Goal: Task Accomplishment & Management: Manage account settings

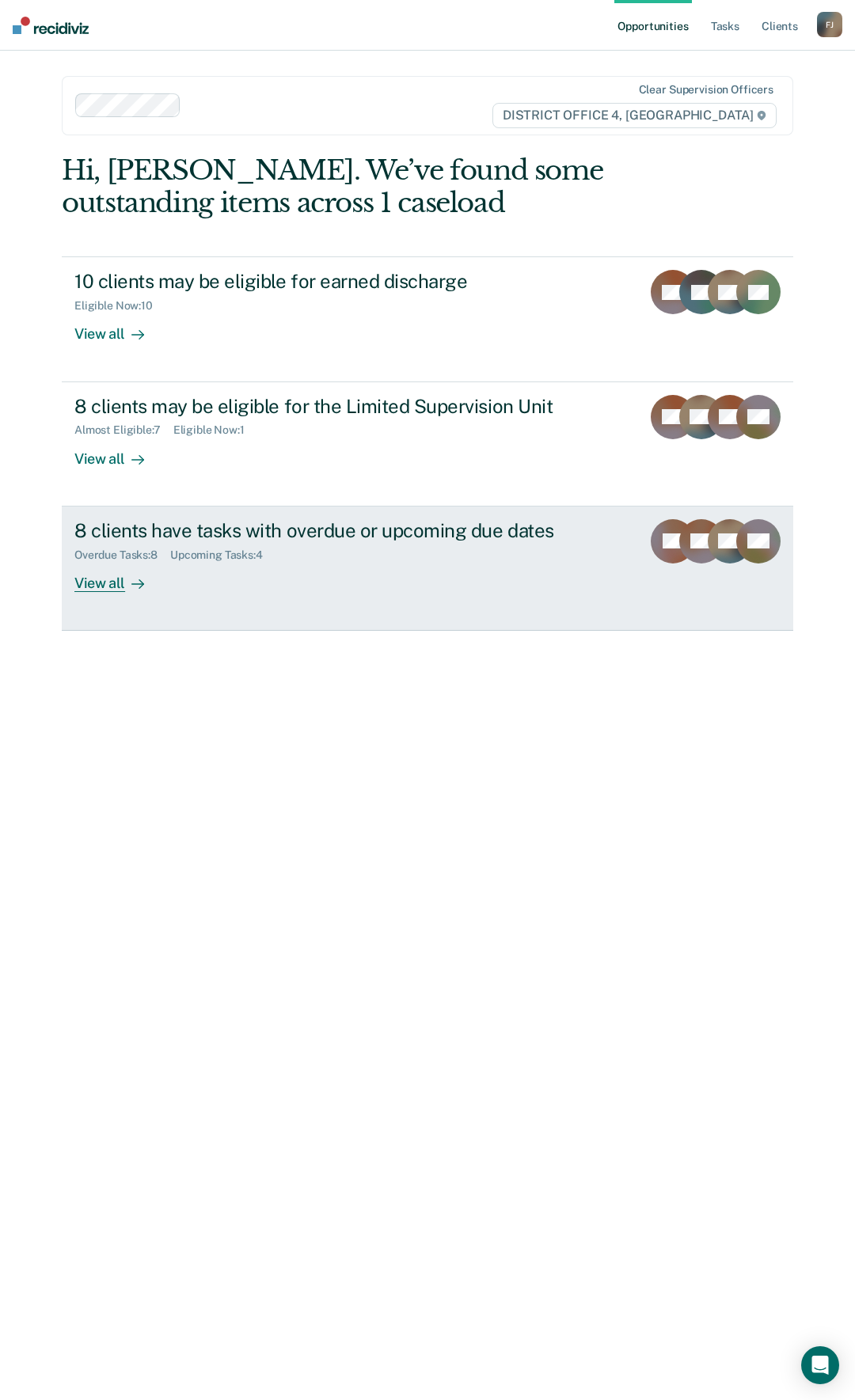
click at [304, 534] on div "8 clients have tasks with overdue or upcoming due dates" at bounding box center [351, 530] width 555 height 23
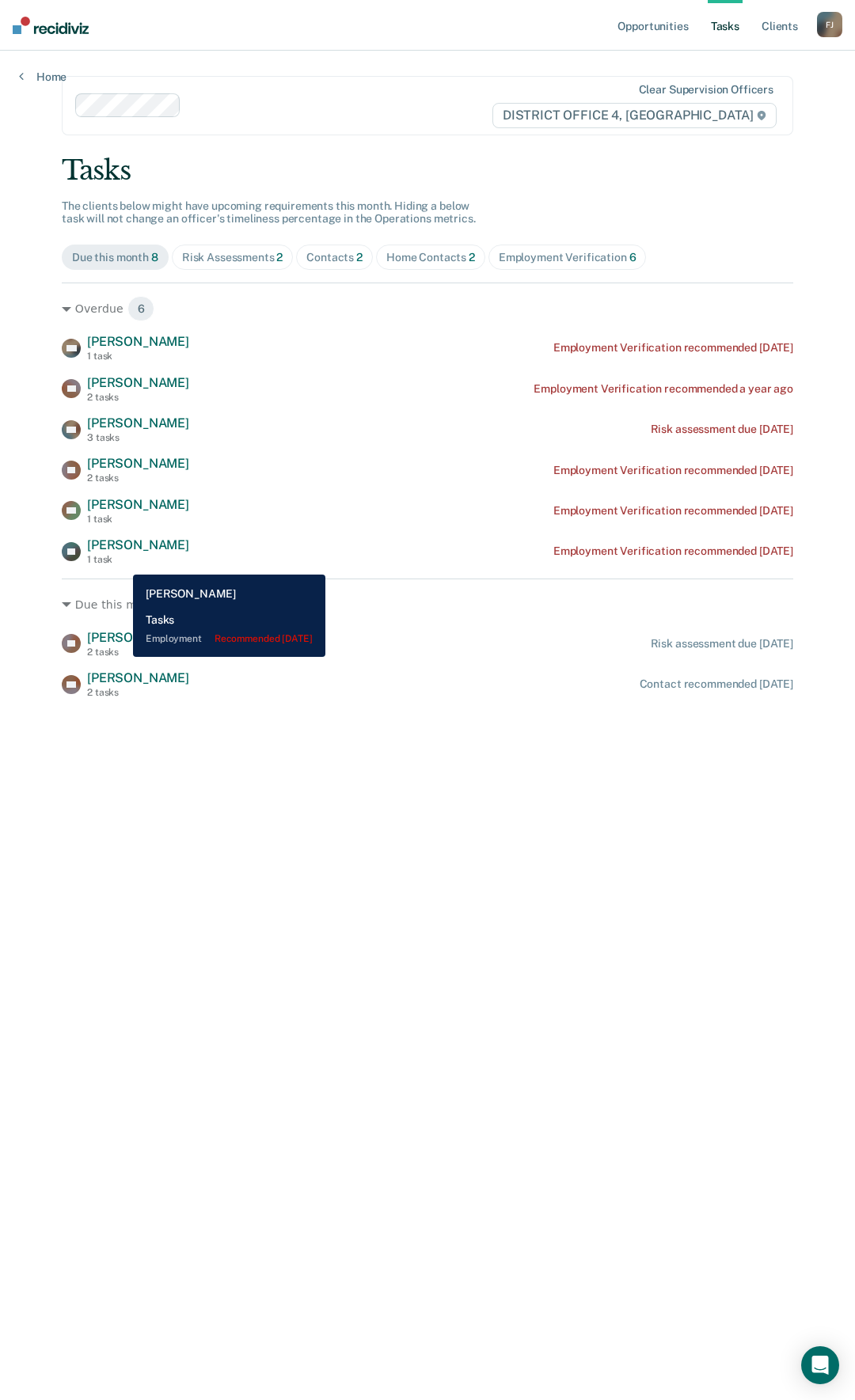
click at [119, 560] on div "1 task" at bounding box center [138, 560] width 102 height 11
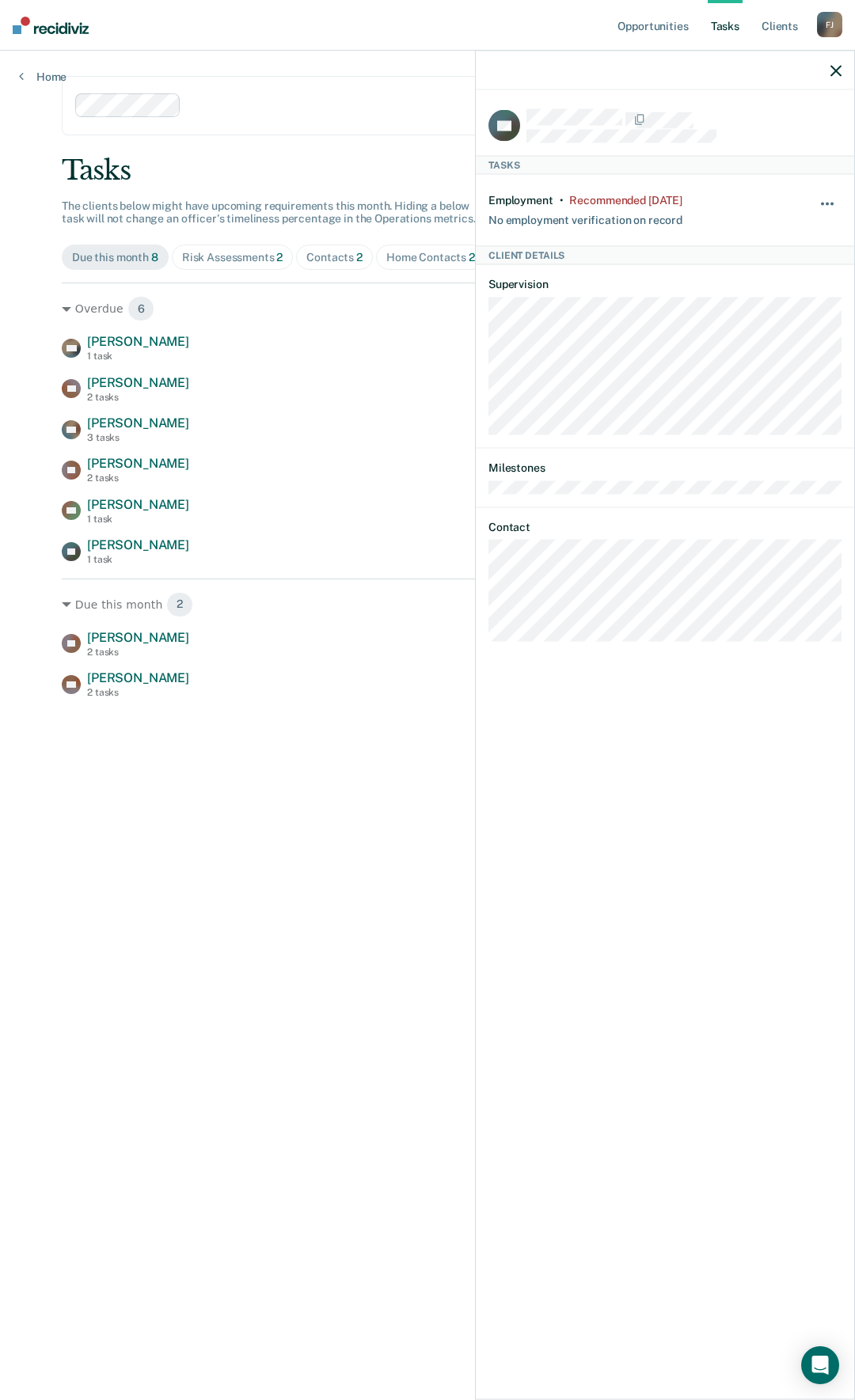
click at [834, 199] on button "button" at bounding box center [829, 212] width 27 height 25
click at [781, 307] on button "30 days" at bounding box center [784, 305] width 114 height 25
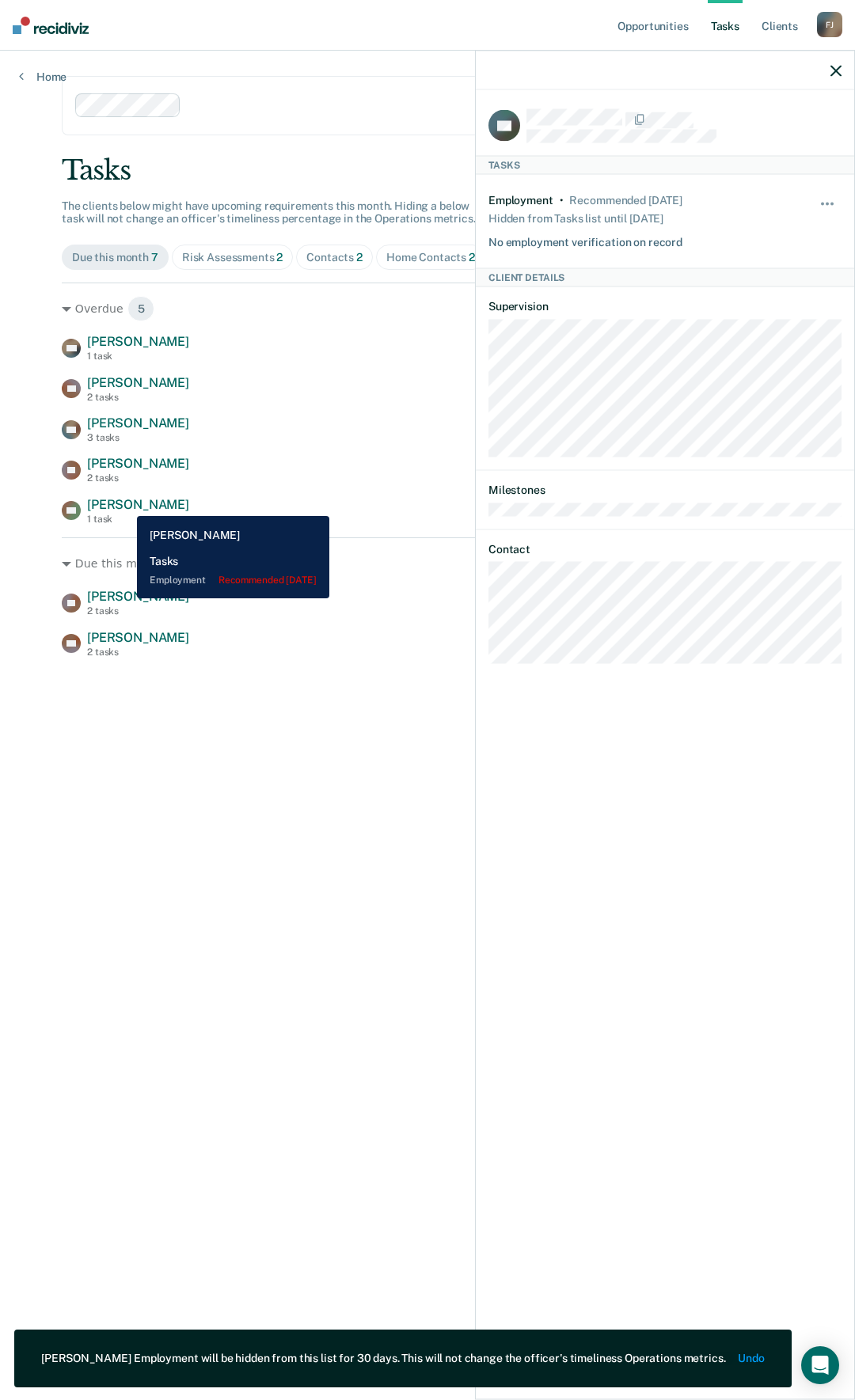
click at [125, 504] on span "[PERSON_NAME]" at bounding box center [138, 505] width 102 height 15
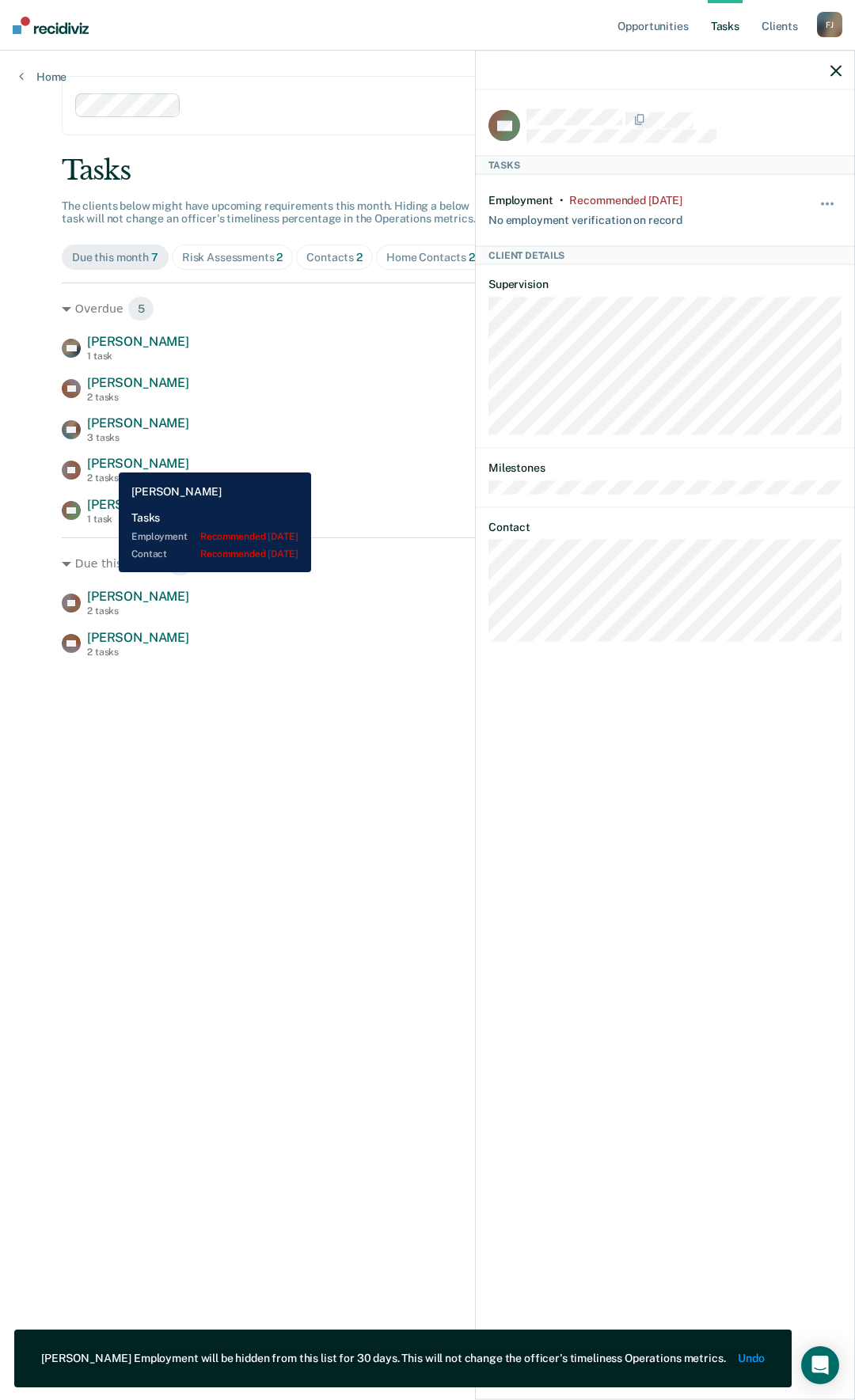
click at [107, 460] on span "[PERSON_NAME]" at bounding box center [138, 463] width 102 height 15
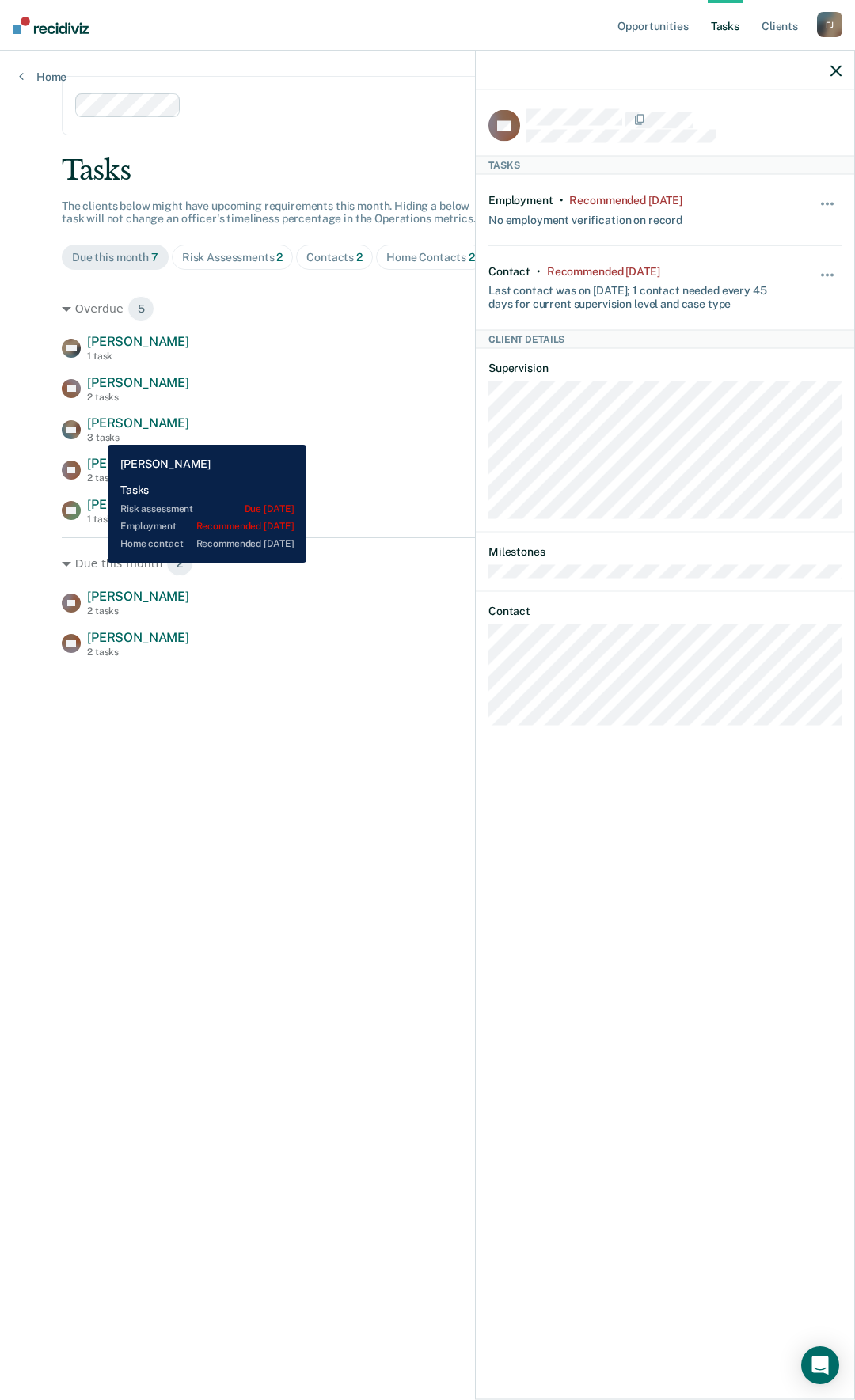
click at [96, 433] on div "3 tasks" at bounding box center [138, 438] width 102 height 11
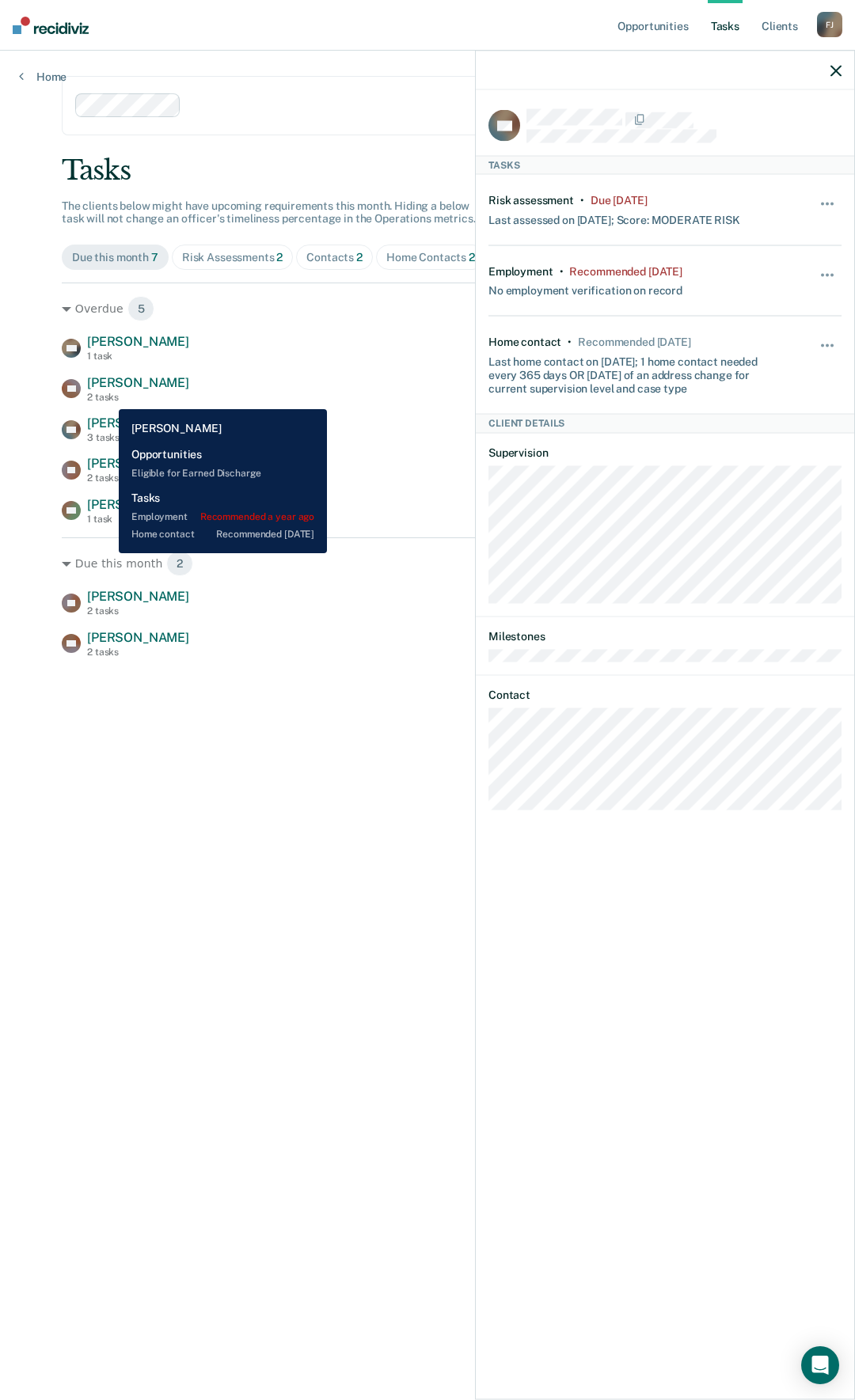
click at [107, 397] on div "2 tasks" at bounding box center [138, 397] width 102 height 11
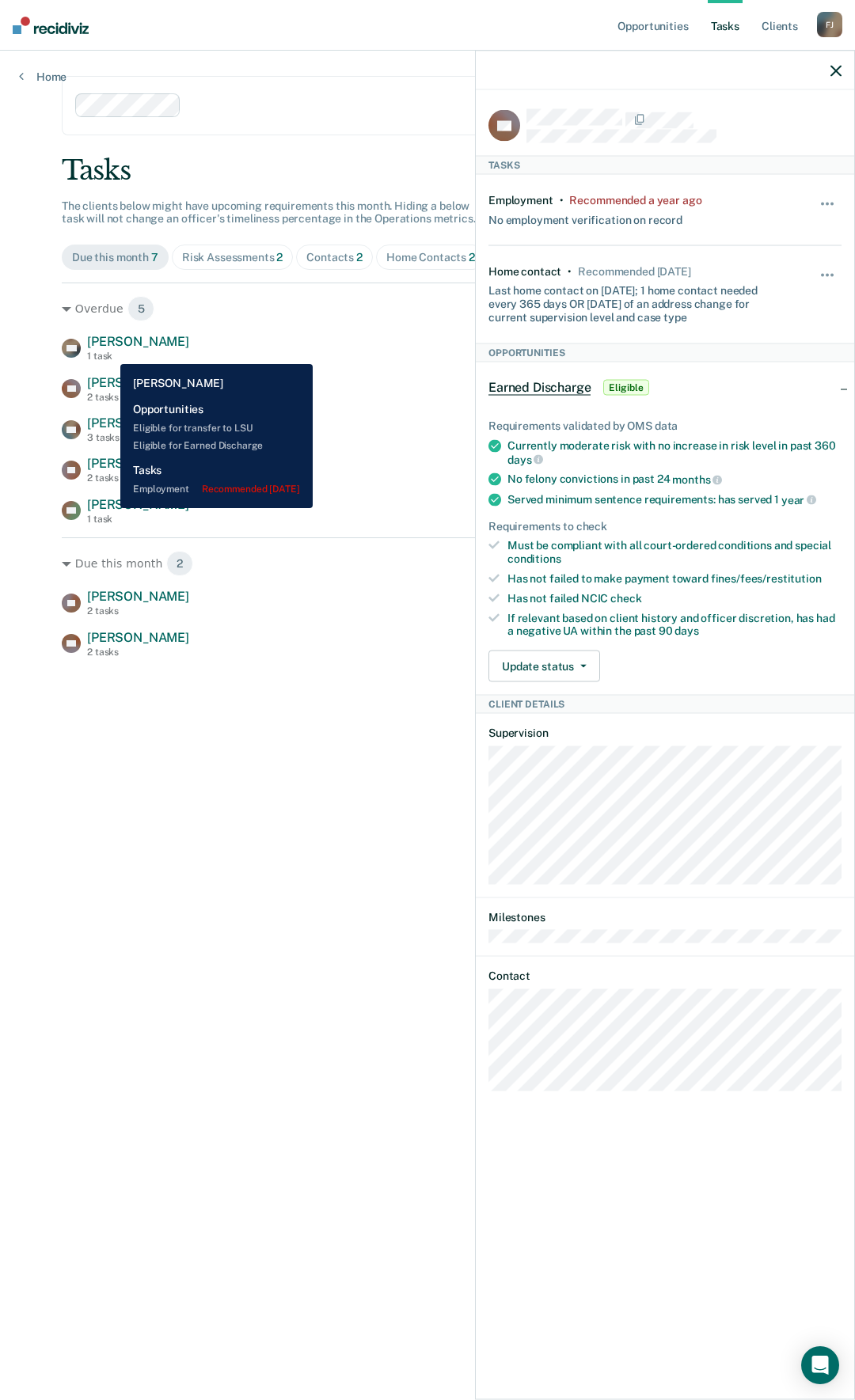
click at [109, 352] on div "1 task" at bounding box center [138, 356] width 102 height 11
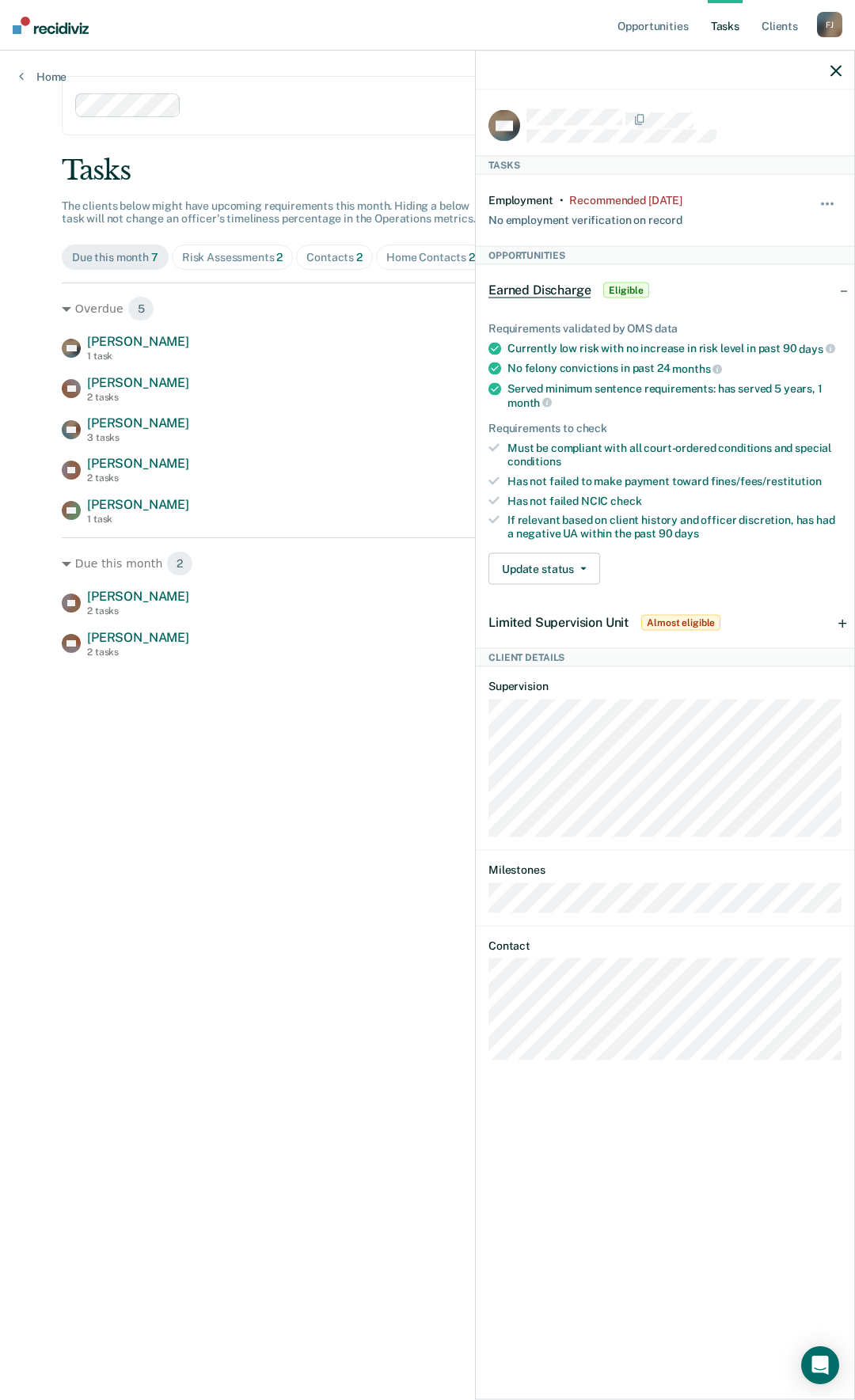
click at [833, 73] on icon "button" at bounding box center [836, 71] width 11 height 11
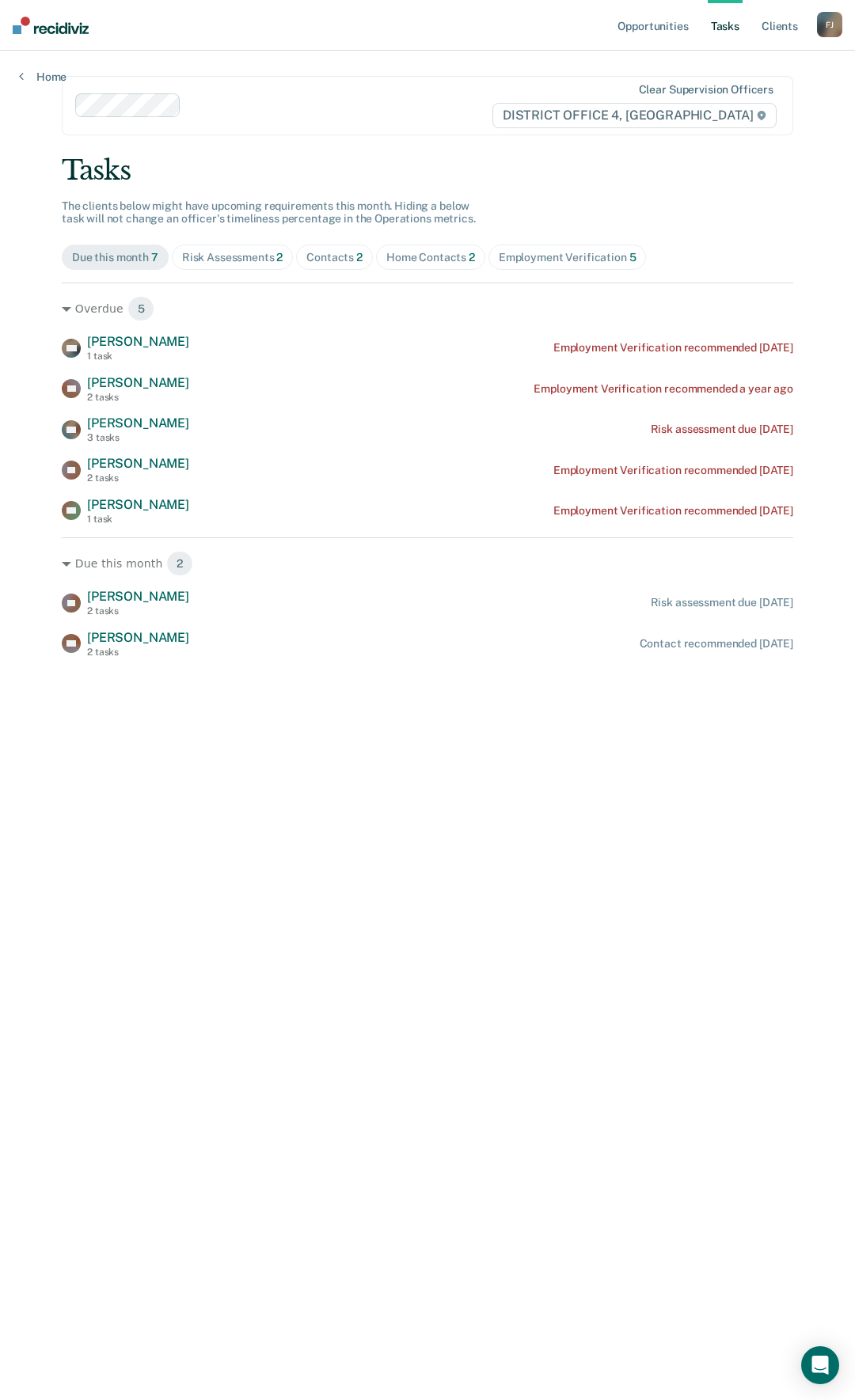
click at [542, 260] on div "Employment Verification 5" at bounding box center [567, 257] width 138 height 14
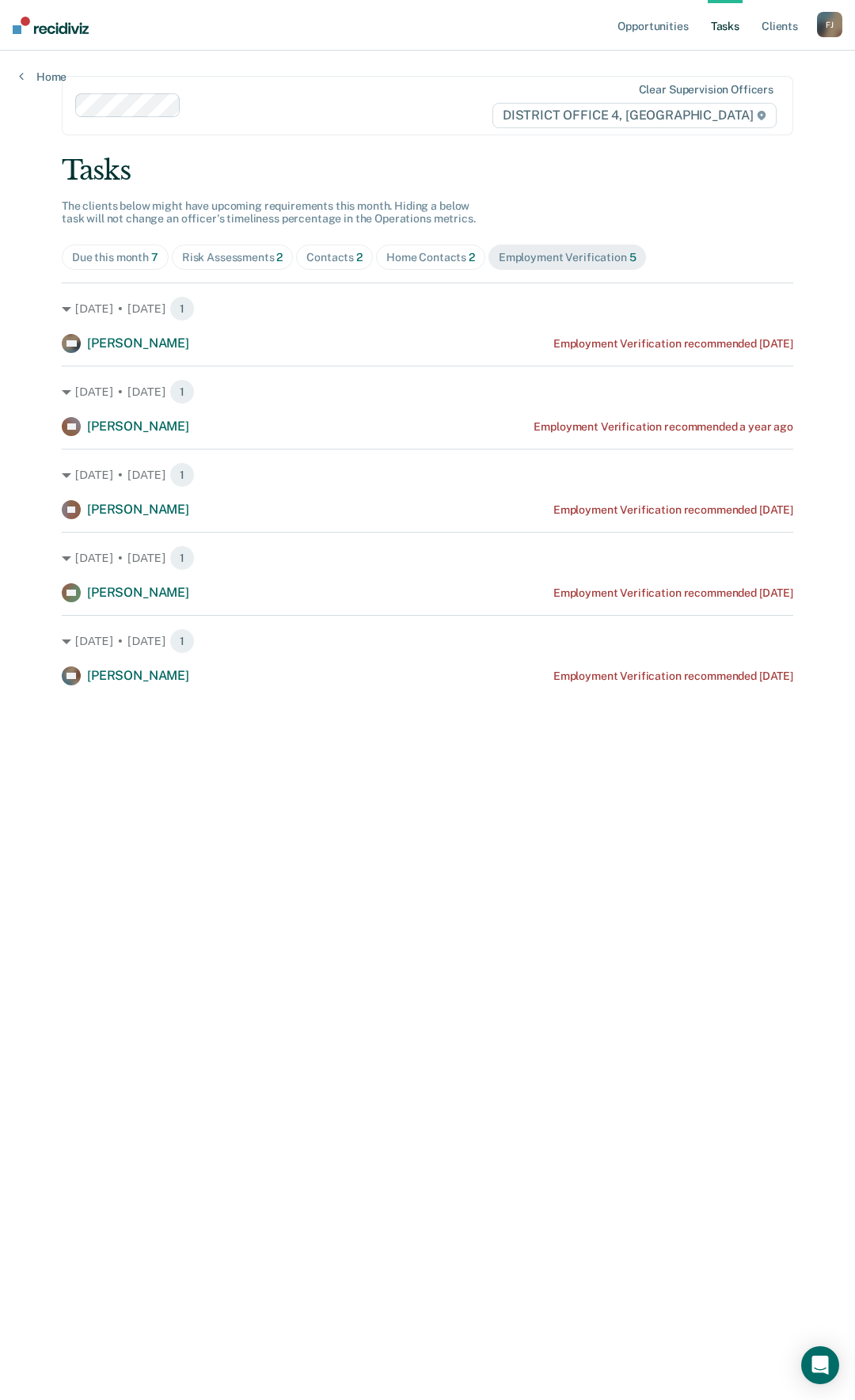
click at [424, 262] on div "Home Contacts 2" at bounding box center [431, 257] width 89 height 14
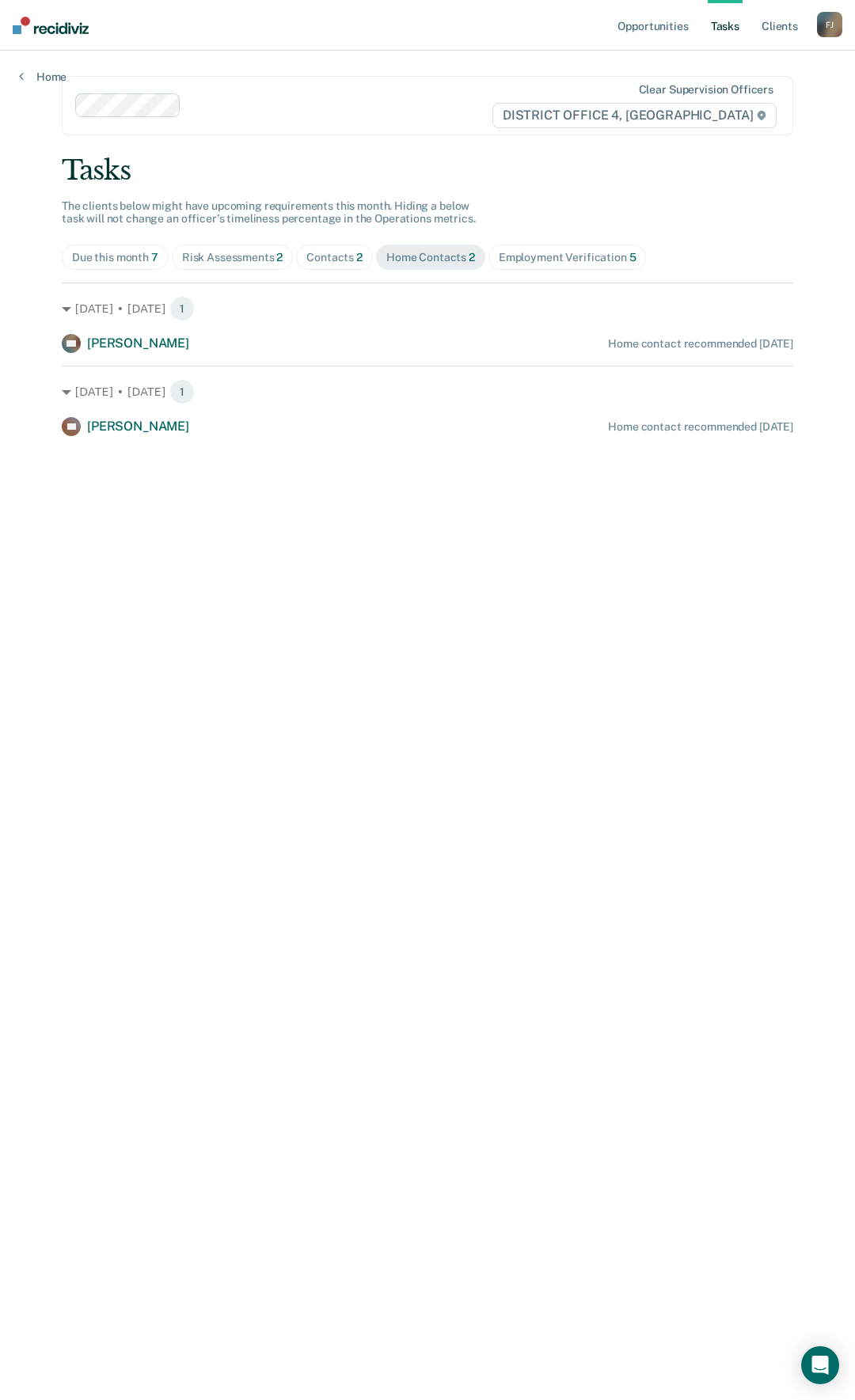
click at [338, 253] on div "Contacts 2" at bounding box center [335, 257] width 56 height 14
click at [250, 258] on div "Risk Assessments 2" at bounding box center [233, 257] width 101 height 14
click at [151, 257] on span "7" at bounding box center [155, 257] width 7 height 13
